Goal: Task Accomplishment & Management: Manage account settings

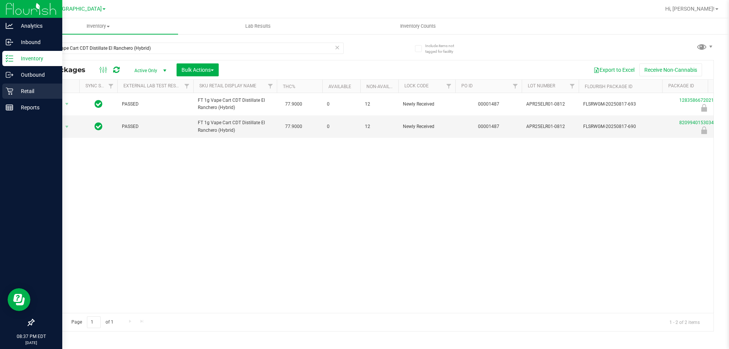
drag, startPoint x: 0, startPoint y: 0, endPoint x: 3, endPoint y: 90, distance: 90.4
click at [3, 90] on div "Retail" at bounding box center [32, 91] width 60 height 15
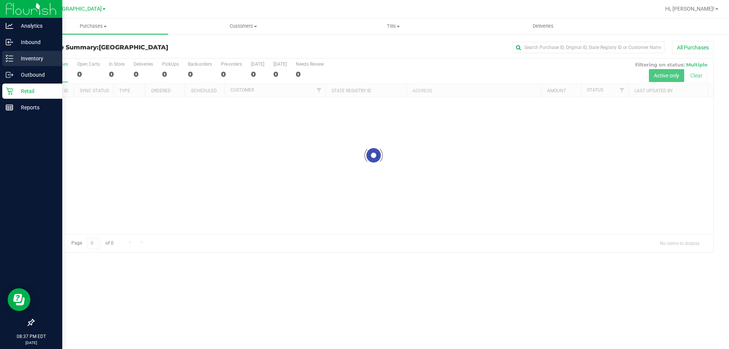
click at [13, 61] on line at bounding box center [11, 61] width 4 height 0
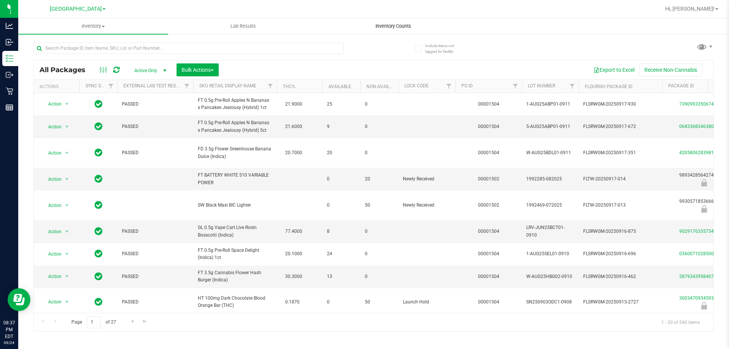
click at [409, 25] on span "Inventory Counts" at bounding box center [393, 26] width 56 height 7
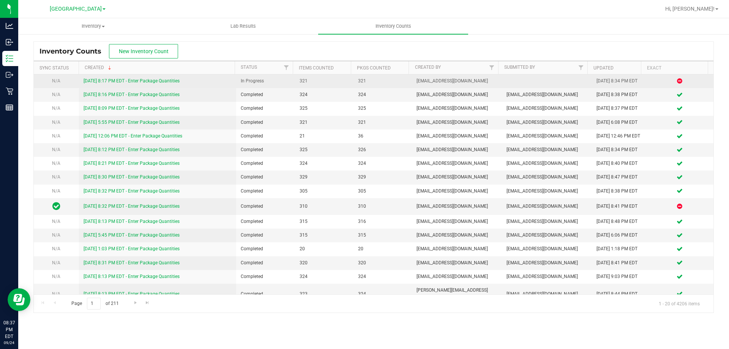
click at [156, 81] on link "[DATE] 8:17 PM EDT - Enter Package Quantities" at bounding box center [132, 80] width 96 height 5
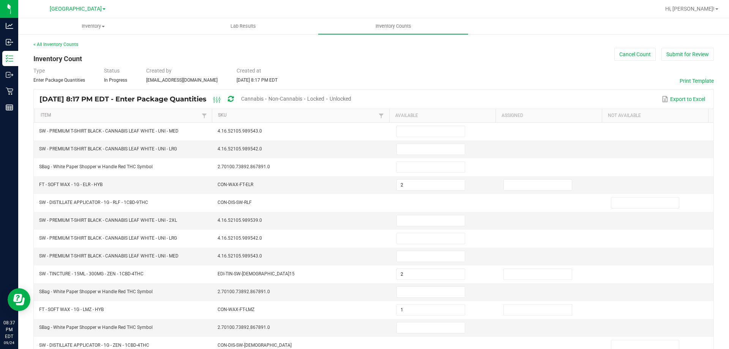
click at [351, 97] on span "Unlocked" at bounding box center [341, 99] width 22 height 6
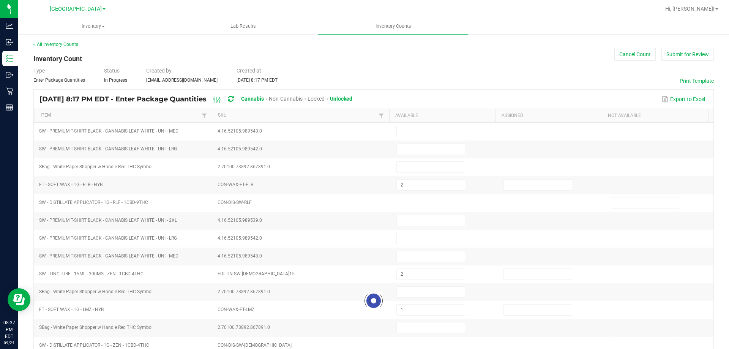
type input "2"
type input "1"
type input "3"
type input "1"
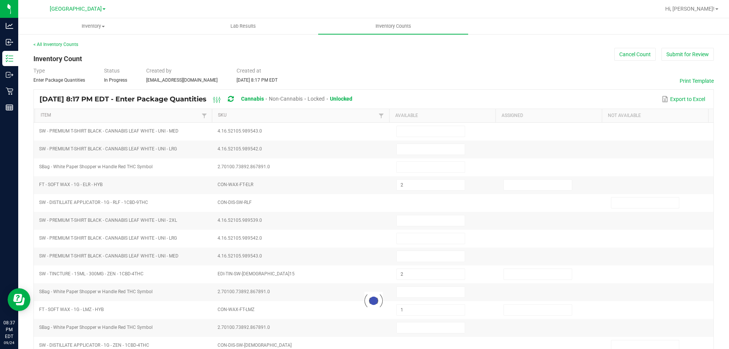
type input "6"
type input "1"
type input "2"
type input "10"
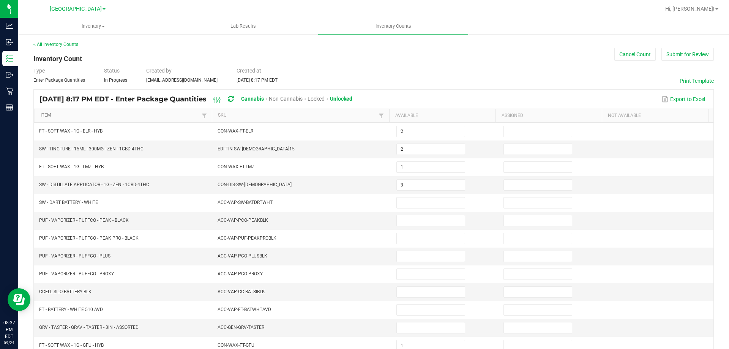
click at [165, 115] on link "Item" at bounding box center [120, 115] width 159 height 6
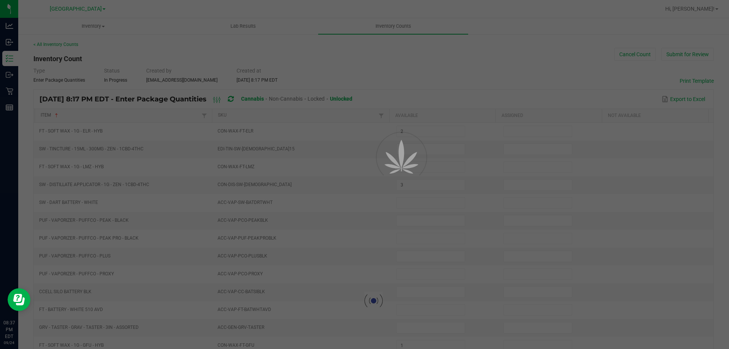
type input "20"
type input "7"
type input "2"
type input "13"
type input "7"
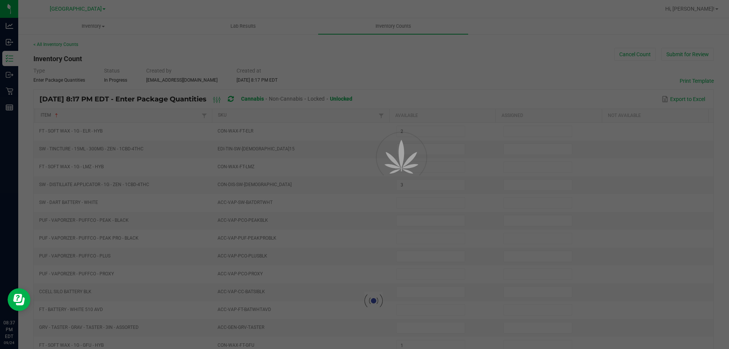
type input "7"
type input "13"
type input "16"
type input "11"
type input "7"
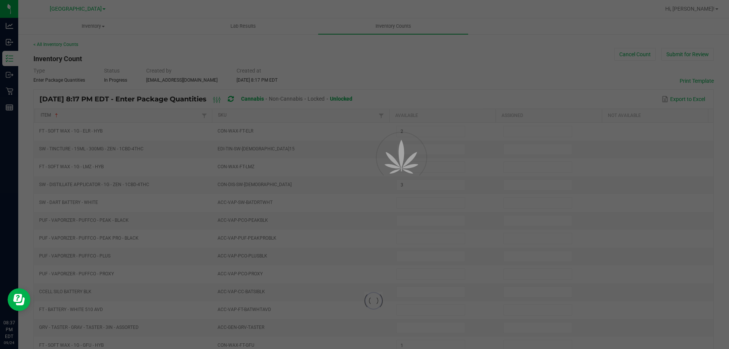
type input "7"
type input "16"
type input "7"
type input "19"
type input "5"
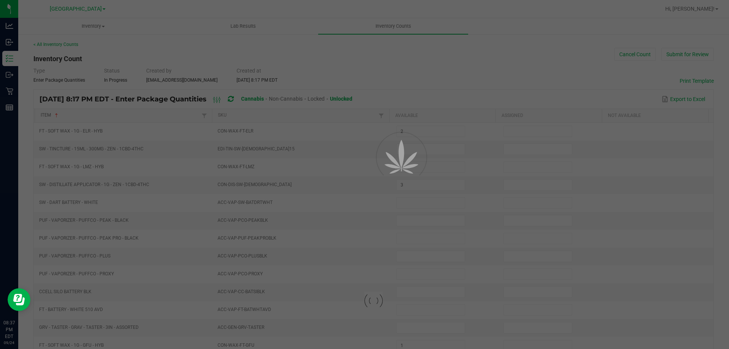
type input "9"
type input "13"
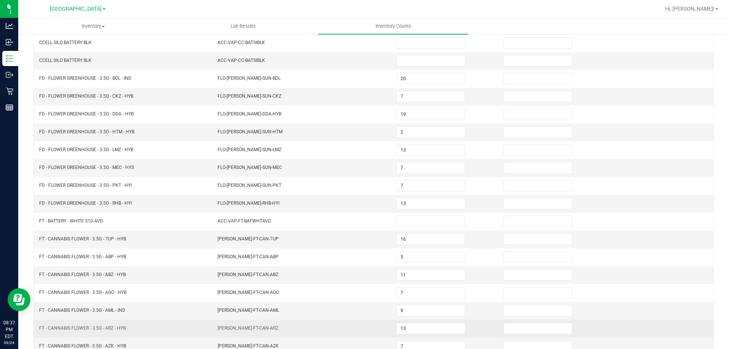
scroll to position [158, 0]
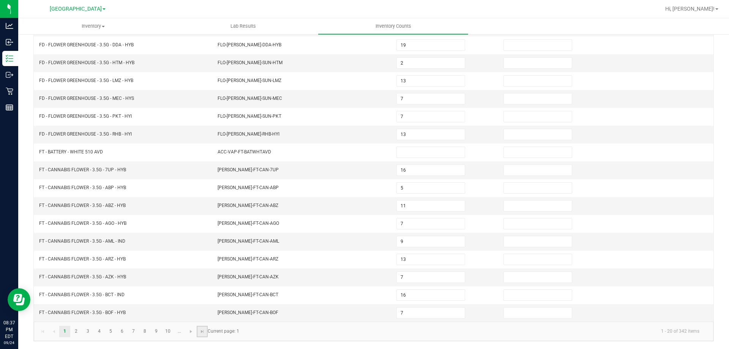
click at [199, 328] on link at bounding box center [202, 331] width 11 height 11
type input "28"
type input "38"
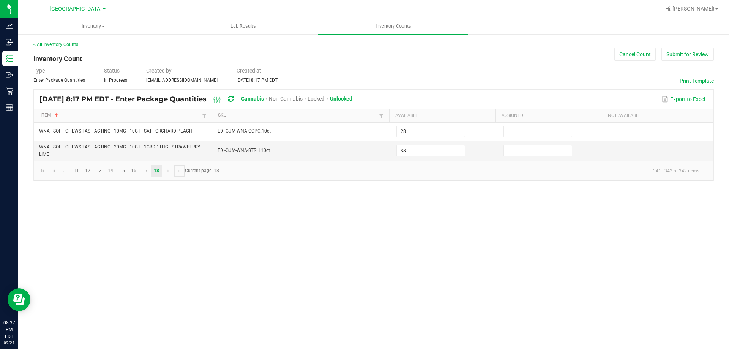
scroll to position [0, 0]
click at [671, 54] on button "Submit for Review" at bounding box center [688, 54] width 52 height 13
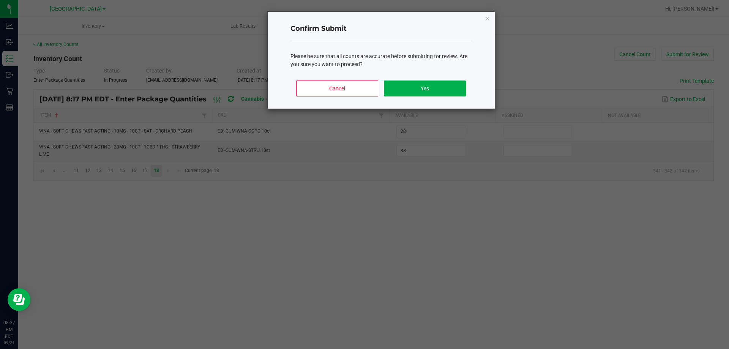
click at [444, 75] on div "Cancel Yes" at bounding box center [382, 91] width 182 height 34
click at [444, 79] on div "Cancel Yes" at bounding box center [382, 91] width 182 height 34
click at [443, 81] on button "Yes" at bounding box center [425, 89] width 82 height 16
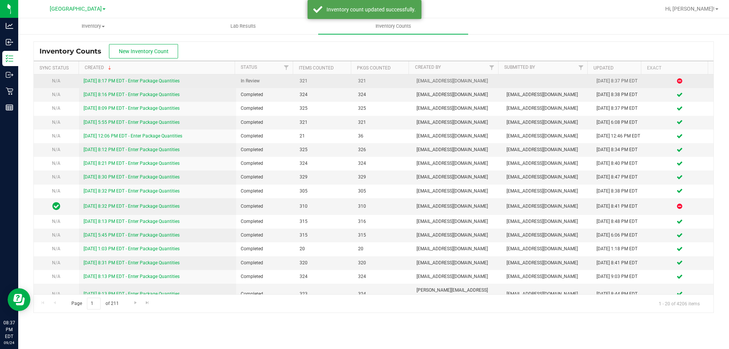
click at [159, 85] on td "[DATE] 8:17 PM EDT - Enter Package Quantities" at bounding box center [158, 81] width 158 height 14
click at [159, 81] on link "[DATE] 8:17 PM EDT - Enter Package Quantities" at bounding box center [132, 80] width 96 height 5
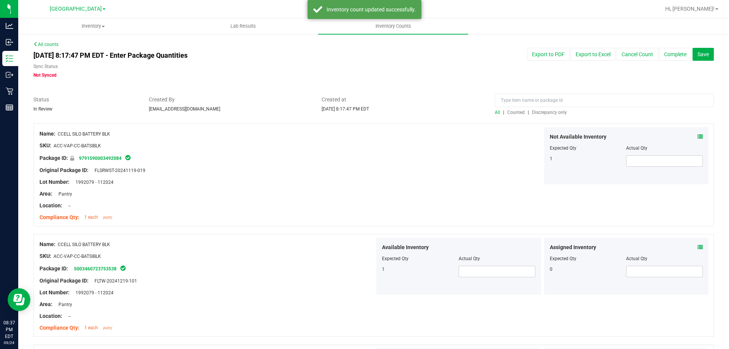
click at [535, 109] on div "All | Counted | Discrepancy only" at bounding box center [604, 112] width 219 height 7
click at [539, 109] on div "All | Counted | Discrepancy only" at bounding box center [604, 112] width 219 height 7
click at [541, 109] on div "All | Counted | Discrepancy only" at bounding box center [604, 112] width 219 height 7
click at [543, 112] on span "Discrepancy only" at bounding box center [549, 112] width 35 height 5
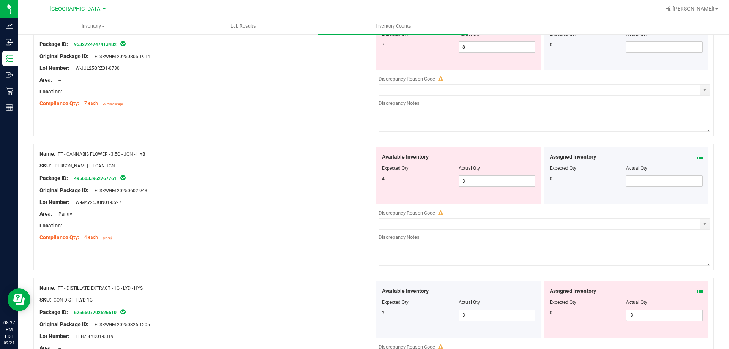
scroll to position [228, 0]
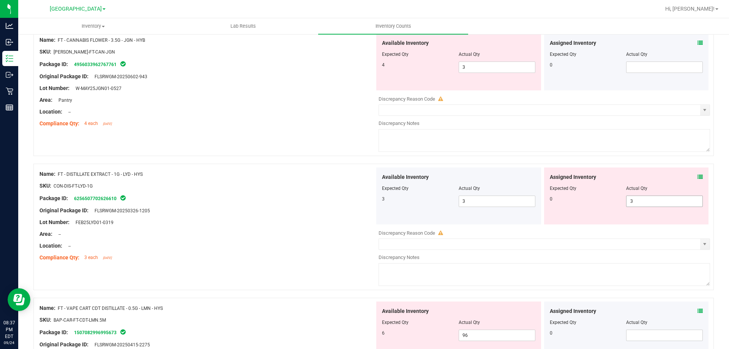
click at [649, 201] on span "3 3" at bounding box center [664, 201] width 77 height 11
click at [0, 0] on input "3" at bounding box center [0, 0] width 0 height 0
click at [236, 165] on div "Name: FT - DISTILLATE EXTRACT - 1G - LYD - HYS SKU: CON-DIS-FT-LYD-1G Package I…" at bounding box center [373, 227] width 681 height 126
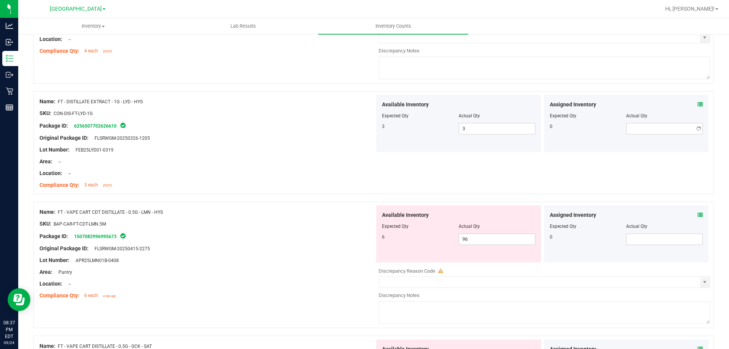
scroll to position [304, 0]
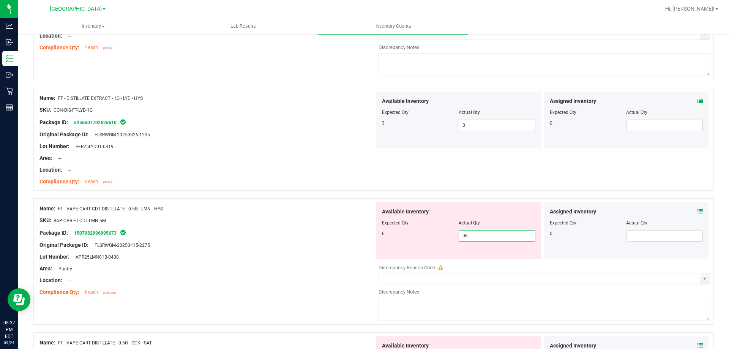
click at [463, 237] on span "96 96" at bounding box center [497, 235] width 77 height 11
type input "9"
type input "6"
click at [339, 235] on div "Package ID: 1507082996995673" at bounding box center [206, 232] width 335 height 9
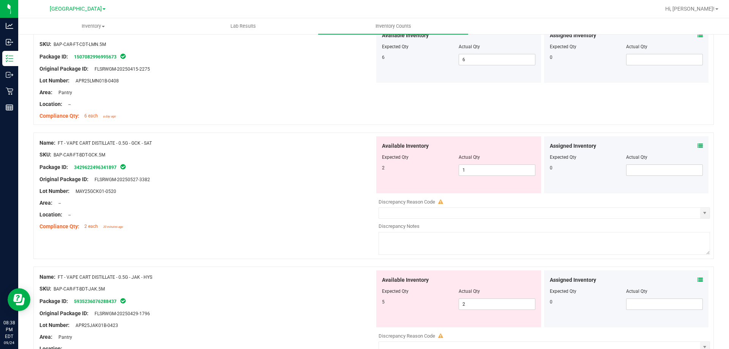
scroll to position [494, 0]
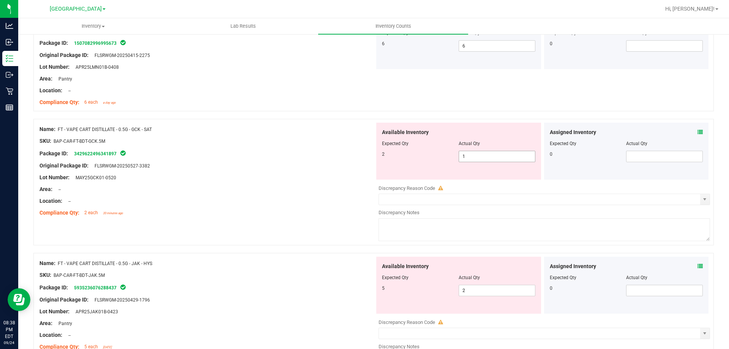
click at [472, 157] on span "1 1" at bounding box center [497, 156] width 77 height 11
click at [0, 0] on input "1" at bounding box center [0, 0] width 0 height 0
type input "2"
drag, startPoint x: 285, startPoint y: 182, endPoint x: 292, endPoint y: 177, distance: 9.0
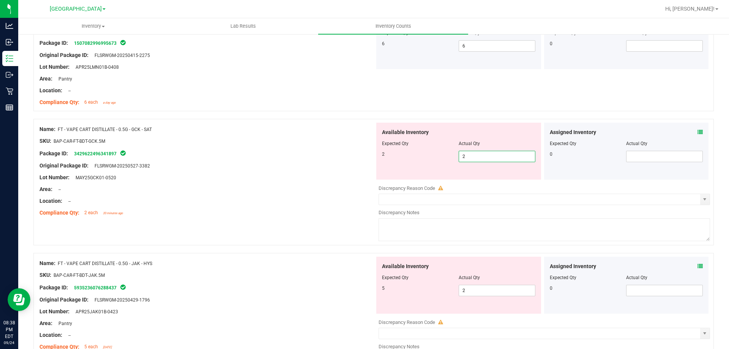
click at [286, 182] on div at bounding box center [206, 184] width 335 height 4
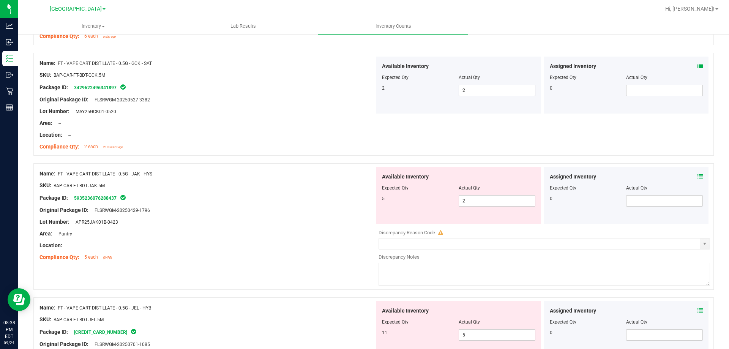
scroll to position [570, 0]
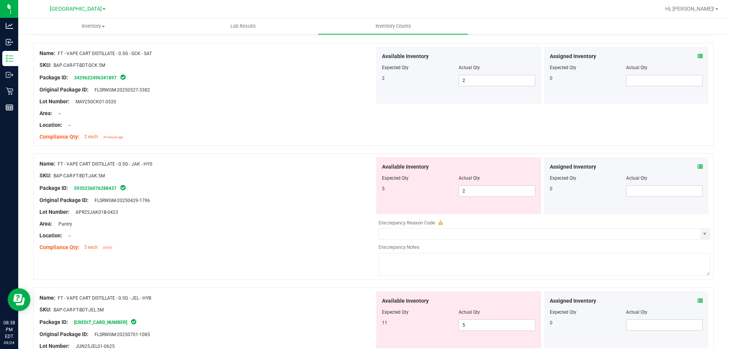
click at [493, 182] on div at bounding box center [458, 184] width 153 height 4
click at [491, 189] on span "2 2" at bounding box center [497, 190] width 77 height 11
click at [491, 189] on input "2" at bounding box center [497, 191] width 76 height 11
type input "5"
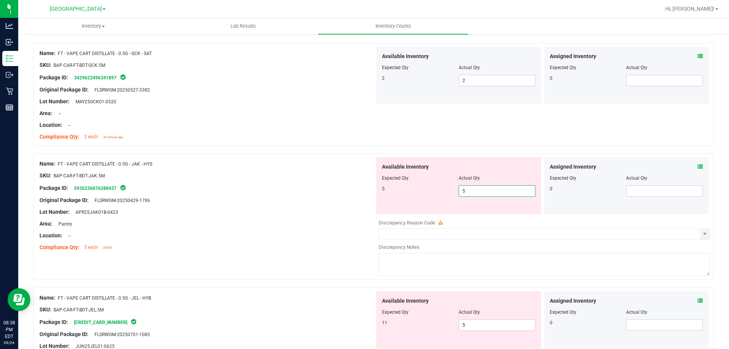
click at [209, 190] on div "Package ID: 5935236076288437" at bounding box center [206, 187] width 335 height 9
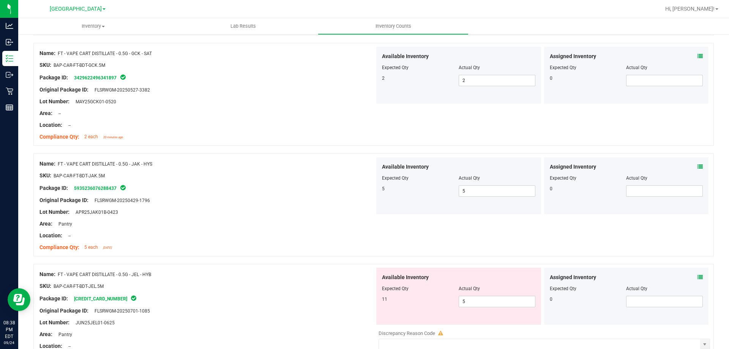
scroll to position [722, 0]
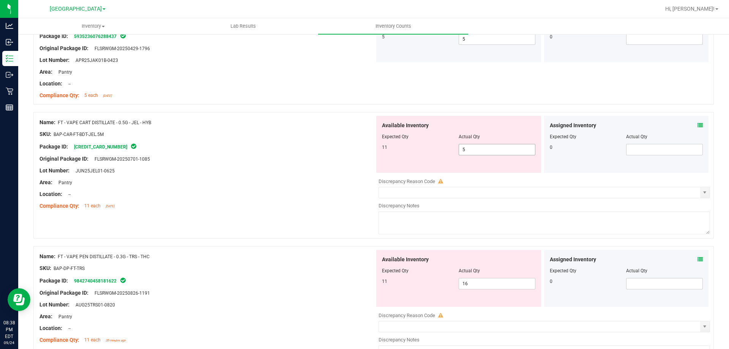
click at [470, 153] on span "5 5" at bounding box center [497, 149] width 77 height 11
click at [0, 0] on input "5" at bounding box center [0, 0] width 0 height 0
type input "11"
click at [344, 153] on div at bounding box center [206, 153] width 335 height 4
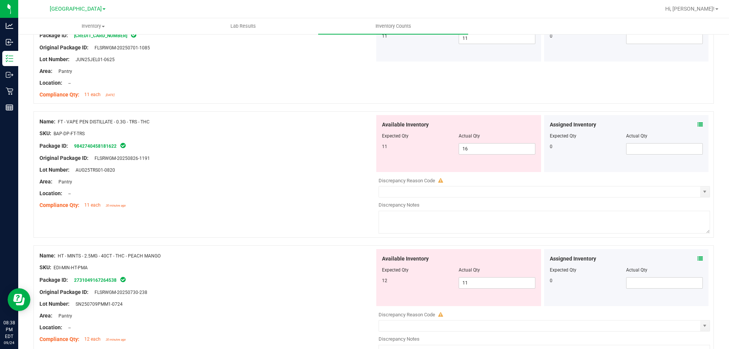
scroll to position [836, 0]
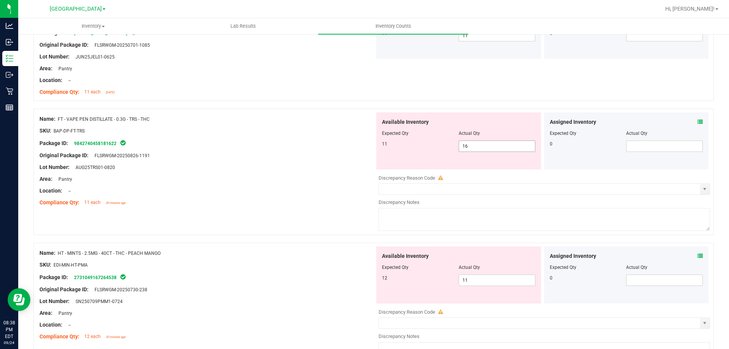
click at [482, 143] on span "16 16" at bounding box center [497, 146] width 77 height 11
click at [482, 143] on input "16" at bounding box center [497, 146] width 76 height 11
type input "11"
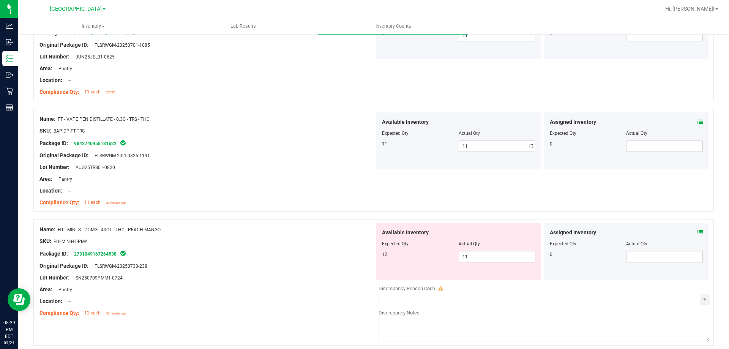
click at [227, 118] on div "Name: FT - VAPE PEN DISTILLATE - 0.3G - TRS - THC" at bounding box center [206, 119] width 335 height 8
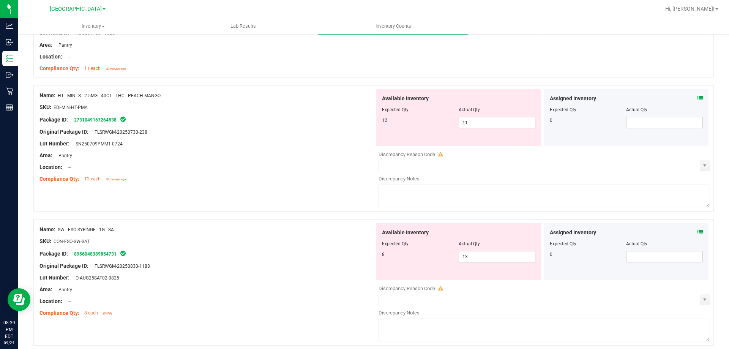
scroll to position [949, 0]
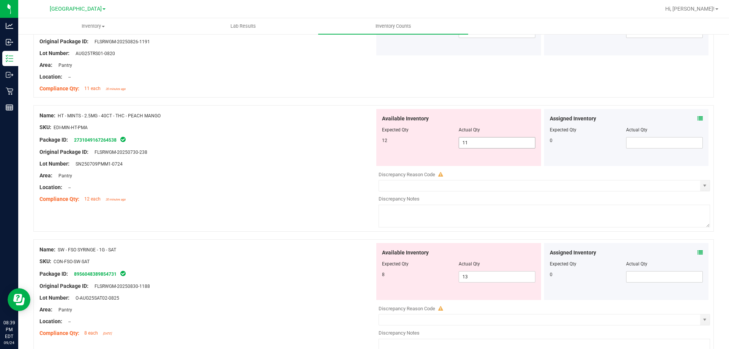
click at [472, 147] on span "11 11" at bounding box center [497, 142] width 77 height 11
click at [472, 147] on input "11" at bounding box center [497, 142] width 76 height 11
type input "12"
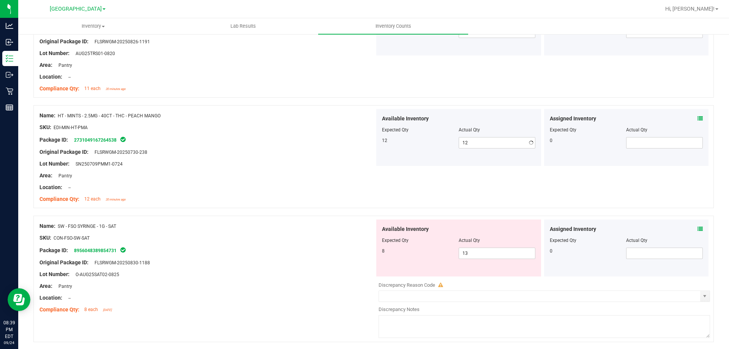
click at [363, 164] on div "Lot Number: SN250709PMM1-0724" at bounding box center [206, 164] width 335 height 8
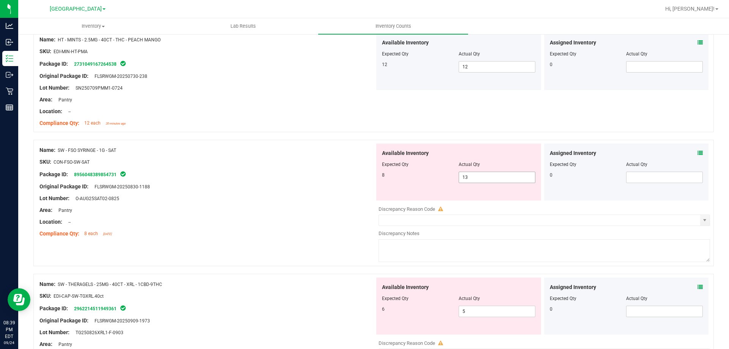
click at [472, 182] on span "13 13" at bounding box center [497, 177] width 77 height 11
click at [0, 0] on input "13" at bounding box center [0, 0] width 0 height 0
type input "8"
click at [290, 198] on div "Lot Number: O-AUG25SAT02-0825" at bounding box center [206, 198] width 335 height 8
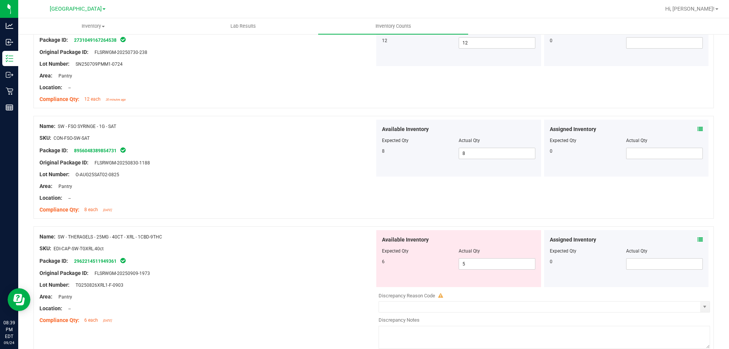
scroll to position [1139, 0]
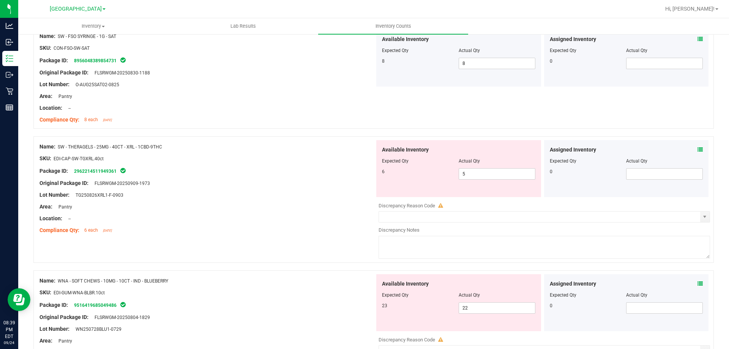
click at [698, 150] on icon at bounding box center [700, 149] width 5 height 5
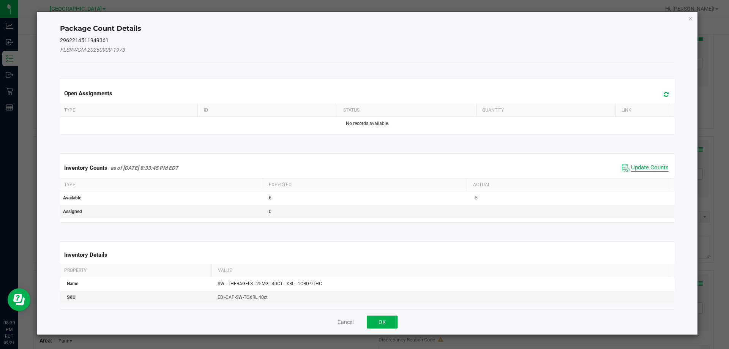
click at [631, 169] on span "Update Counts" at bounding box center [650, 168] width 38 height 8
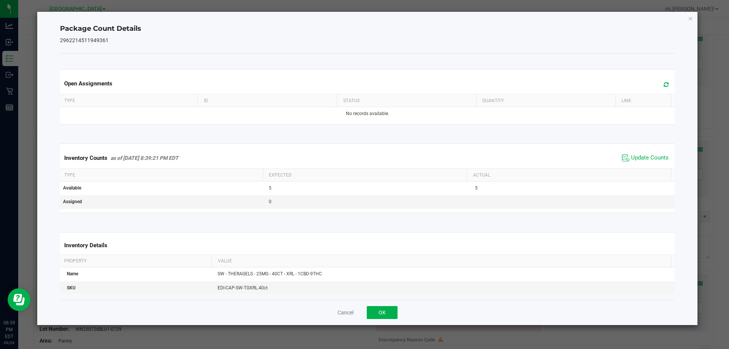
click at [688, 12] on div "Package Count Details 2962214511949361 Open Assignments Type ID Status Quantity…" at bounding box center [367, 168] width 661 height 313
click at [690, 17] on icon "Close" at bounding box center [690, 18] width 5 height 9
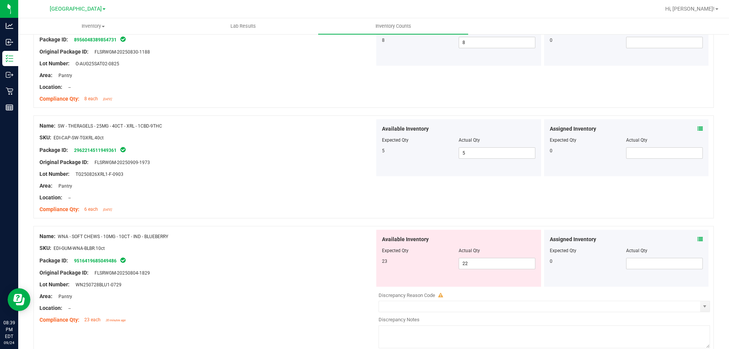
scroll to position [1197, 0]
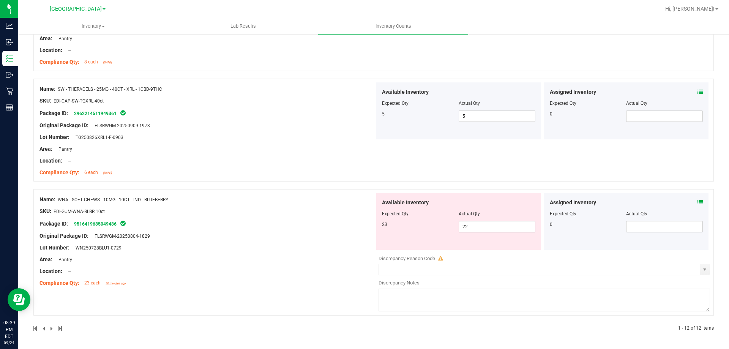
click at [698, 200] on icon at bounding box center [700, 202] width 5 height 5
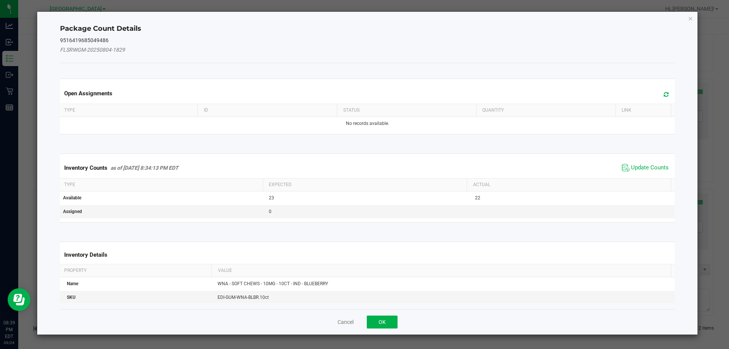
drag, startPoint x: 638, startPoint y: 161, endPoint x: 639, endPoint y: 186, distance: 25.1
click at [638, 167] on div "Inventory Counts as of [DATE] 8:34:13 PM EDT Update Counts" at bounding box center [367, 168] width 618 height 21
click at [640, 186] on th "Actual" at bounding box center [569, 185] width 204 height 13
click at [639, 168] on span "Update Counts" at bounding box center [650, 168] width 38 height 8
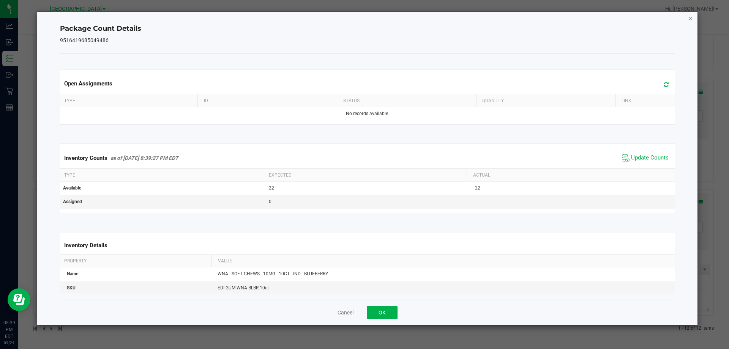
click at [689, 22] on icon "Close" at bounding box center [690, 18] width 5 height 9
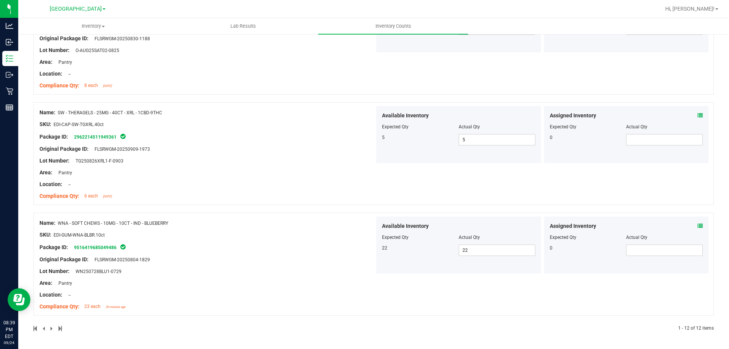
scroll to position [1174, 0]
drag, startPoint x: 638, startPoint y: 100, endPoint x: 417, endPoint y: 91, distance: 221.2
click at [419, 90] on div "Name: SW - FSO SYRINGE - 1G - SAT SKU: CON-FSO-SW-SAT Package ID: 8956048389854…" at bounding box center [373, 43] width 681 height 103
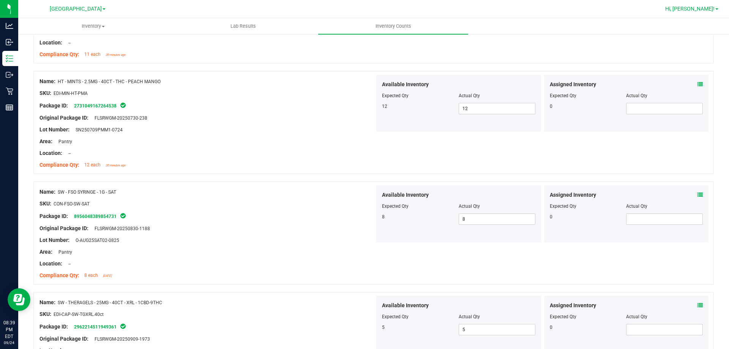
click at [698, 5] on link "Hi, [PERSON_NAME]!" at bounding box center [691, 9] width 59 height 8
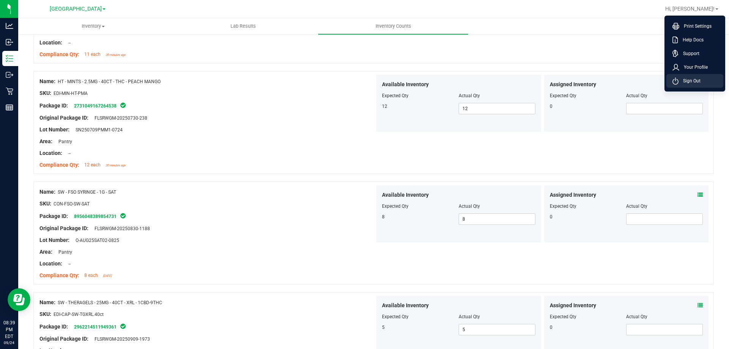
click at [686, 77] on li "Sign Out" at bounding box center [695, 81] width 57 height 14
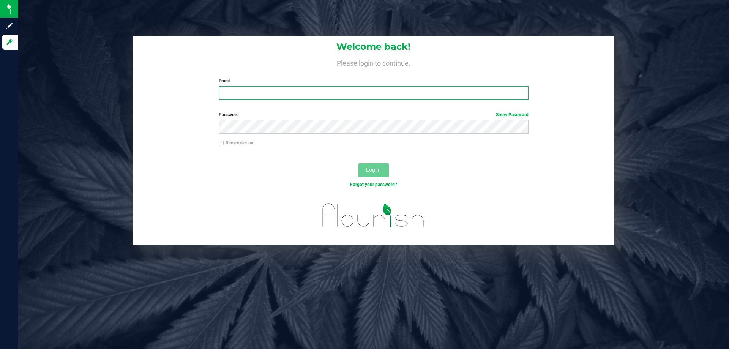
click at [316, 90] on input "Email" at bounding box center [374, 93] width 310 height 14
type input "[EMAIL_ADDRESS][DOMAIN_NAME]"
click at [359, 163] on button "Log In" at bounding box center [374, 170] width 30 height 14
